Goal: Communication & Community: Answer question/provide support

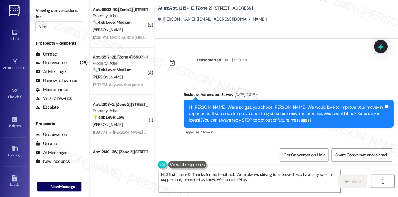
scroll to position [630, 0]
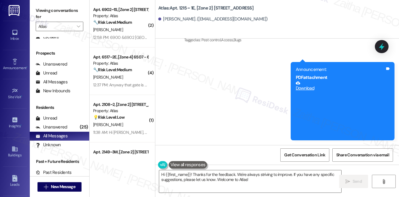
click at [117, 177] on div "( 2 ) Apt. 6902~1S, [Zone 2] 6900-6902 S Paxton Ave Property: Atlas 🔧 Risk Leve…" at bounding box center [121, 98] width 65 height 197
click at [112, 182] on div "( 2 ) Apt. 6902~1S, [Zone 2] 6900-6902 S Paxton Ave Property: Atlas 🔧 Risk Leve…" at bounding box center [121, 98] width 65 height 197
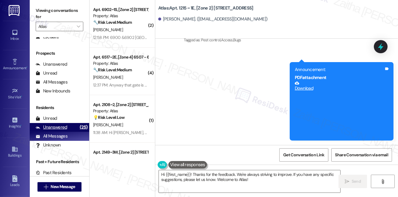
click at [57, 128] on div "Unanswered" at bounding box center [52, 127] width 32 height 6
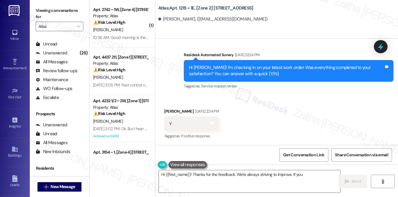
scroll to position [0, 0]
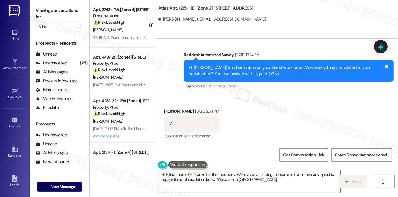
type textarea "Hi {{first_name}}! Thanks for the feedback. We're always striving to improve. I…"
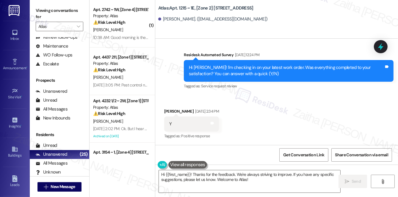
scroll to position [71, 0]
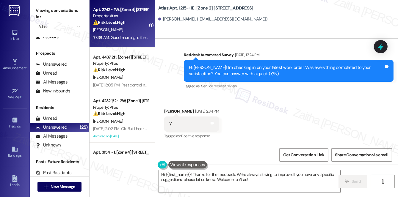
click at [137, 27] on div "D. Bell" at bounding box center [120, 29] width 56 height 7
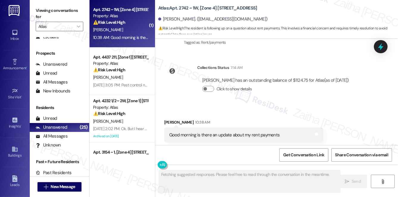
scroll to position [3355, 0]
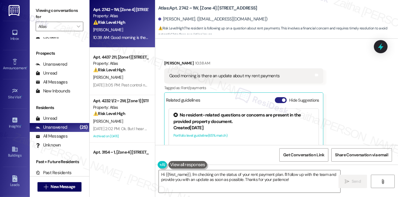
click at [276, 97] on button "Hide Suggestions" at bounding box center [281, 100] width 12 height 6
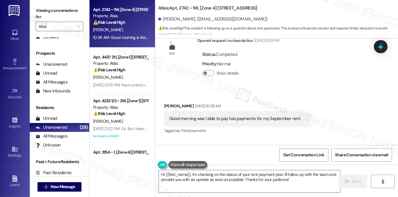
scroll to position [3142, 0]
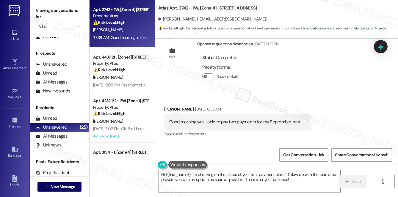
drag, startPoint x: 282, startPoint y: 122, endPoint x: 247, endPoint y: 49, distance: 80.6
click at [247, 93] on div "Received via SMS Darlene Bell Sep 05, 2025 at 10:38 AM Good morning was I able …" at bounding box center [276, 118] width 243 height 50
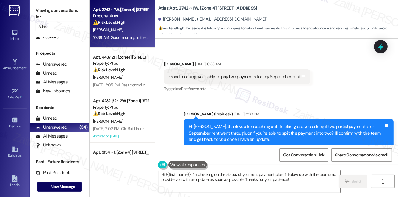
scroll to position [3196, 0]
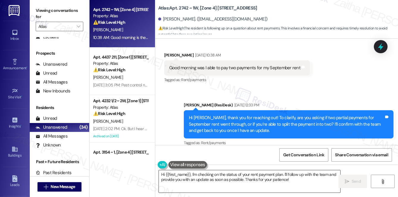
click at [301, 181] on textarea "Hi {{first_name}}, I'm checking on the status of your rent payment plan. I'll f…" at bounding box center [249, 181] width 181 height 22
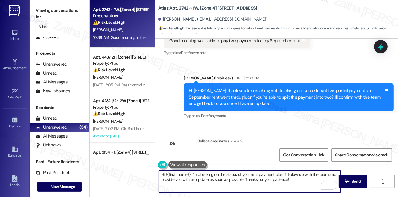
scroll to position [3277, 0]
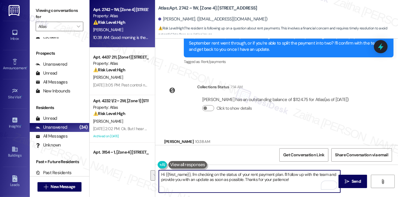
drag, startPoint x: 191, startPoint y: 174, endPoint x: 288, endPoint y: 182, distance: 96.6
click at [288, 182] on textarea "Hi {{first_name}}, I'm checking on the status of your rent payment plan. I'll f…" at bounding box center [249, 181] width 181 height 22
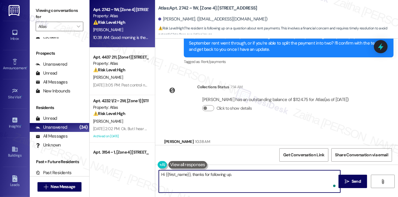
paste textarea "I’m sorry for any confusion earlier. I just want to clarify, are you asking if …"
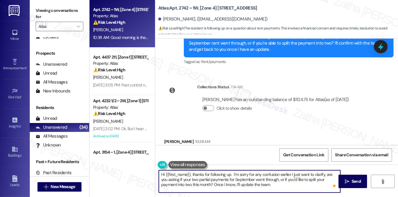
click at [232, 174] on textarea "Hi {{first_name}}, thanks for following up. I’m sorry for any confusion earlier…" at bounding box center [249, 181] width 181 height 22
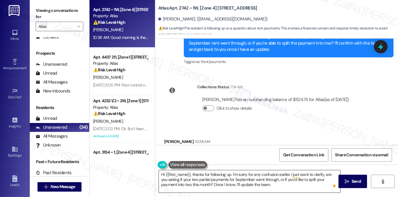
click at [258, 186] on textarea "Hi {{first_name}}, thanks for following up. I’m sorry for any confusion earlier…" at bounding box center [249, 181] width 181 height 22
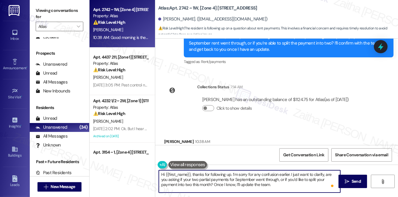
scroll to position [5, 0]
paste textarea "Also, please note that a late fee is usually added if the payment is made after…"
type textarea "Hi {{first_name}}, thanks for following up. I’m sorry for any confusion earlier…"
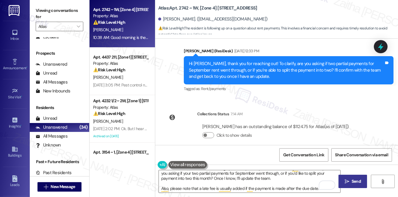
click at [353, 183] on span "Send" at bounding box center [355, 181] width 9 height 6
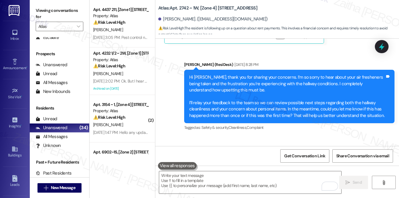
scroll to position [70, 0]
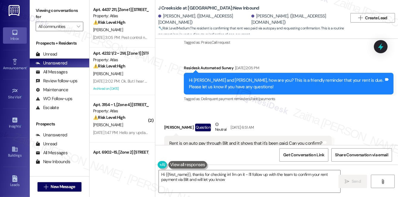
scroll to position [471, 0]
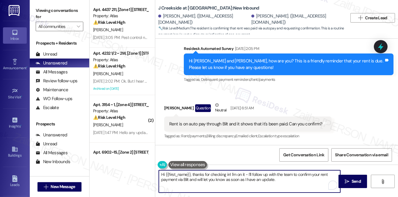
drag, startPoint x: 192, startPoint y: 173, endPoint x: 293, endPoint y: 177, distance: 101.1
click at [293, 177] on textarea "Hi {{first_name}}, thanks for checking in! I'm on it - I'll follow up with the …" at bounding box center [249, 181] width 181 height 22
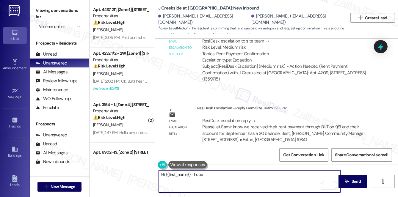
scroll to position [718, 0]
paste textarea "we received their rent payment through BILT on 9/3 and their account for Septem…"
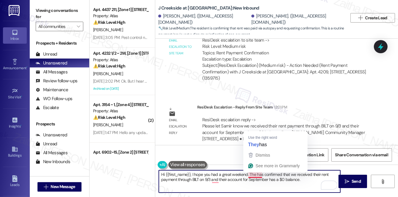
click at [253, 172] on textarea "Hi {{first_name}}, I hope you had a great weekend. The has confirmed that we re…" at bounding box center [249, 181] width 181 height 22
click at [255, 173] on textarea "Hi {{first_name}}, I hope you had a great weekend. The has confirmed that we re…" at bounding box center [249, 181] width 181 height 22
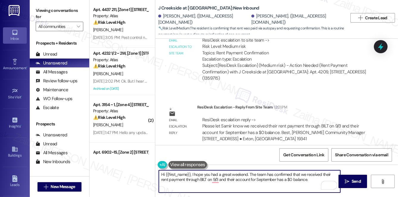
click at [251, 173] on textarea "Hi {{first_name}}, I hope you had a great weekend. The team has confirmed that …" at bounding box center [249, 181] width 181 height 22
drag, startPoint x: 299, startPoint y: 173, endPoint x: 249, endPoint y: 172, distance: 50.2
click at [249, 172] on textarea "Hi {{first_name}}, I hope you had a great weekend. The team has confirmed that …" at bounding box center [249, 181] width 181 height 22
click at [188, 181] on textarea "Hi {{first_name}}, I hope you had a great weekend. Just wanted to share a quick…" at bounding box center [249, 181] width 181 height 22
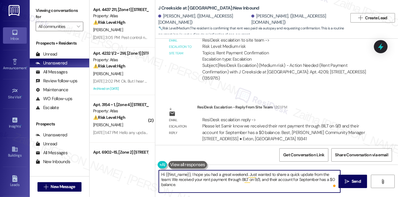
click at [262, 179] on textarea "Hi {{first_name}}, I hope you had a great weekend. Just wanted to share a quick…" at bounding box center [249, 181] width 181 height 22
click at [182, 185] on textarea "Hi {{first_name}}, I hope you had a great weekend. Just wanted to share a quick…" at bounding box center [249, 181] width 181 height 22
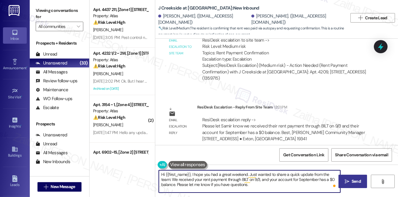
type textarea "Hi {{first_name}}, I hope you had a great weekend. Just wanted to share a quick…"
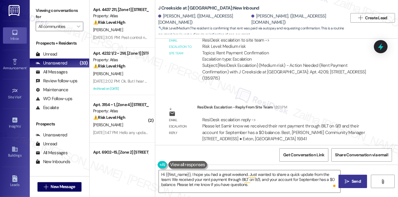
click at [350, 179] on span "Send" at bounding box center [356, 181] width 12 height 6
